Goal: Task Accomplishment & Management: Complete application form

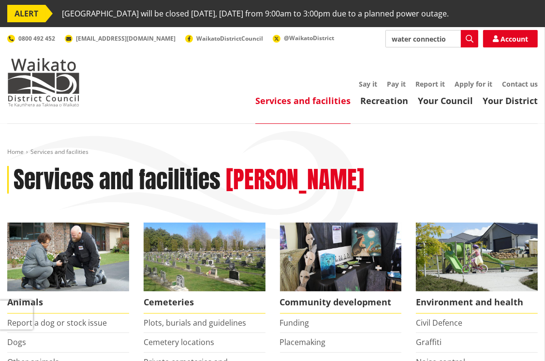
type input "new water connection"
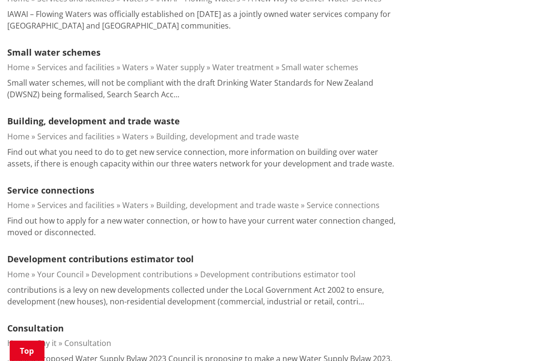
scroll to position [484, 0]
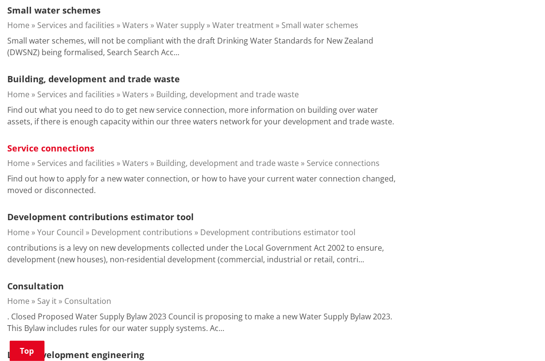
click at [60, 149] on link "Service connections" at bounding box center [50, 148] width 87 height 12
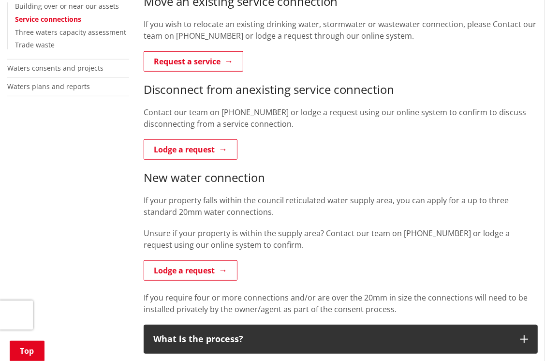
scroll to position [387, 0]
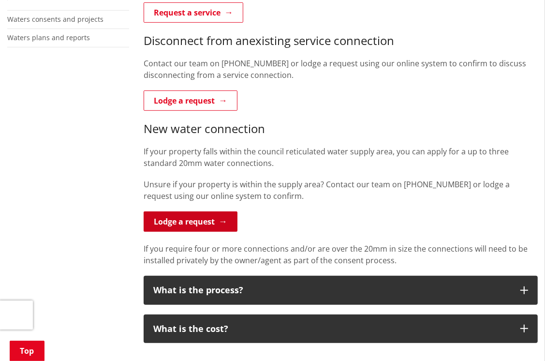
click at [207, 220] on link "Lodge a request" at bounding box center [191, 221] width 94 height 20
